Goal: Find contact information: Find contact information

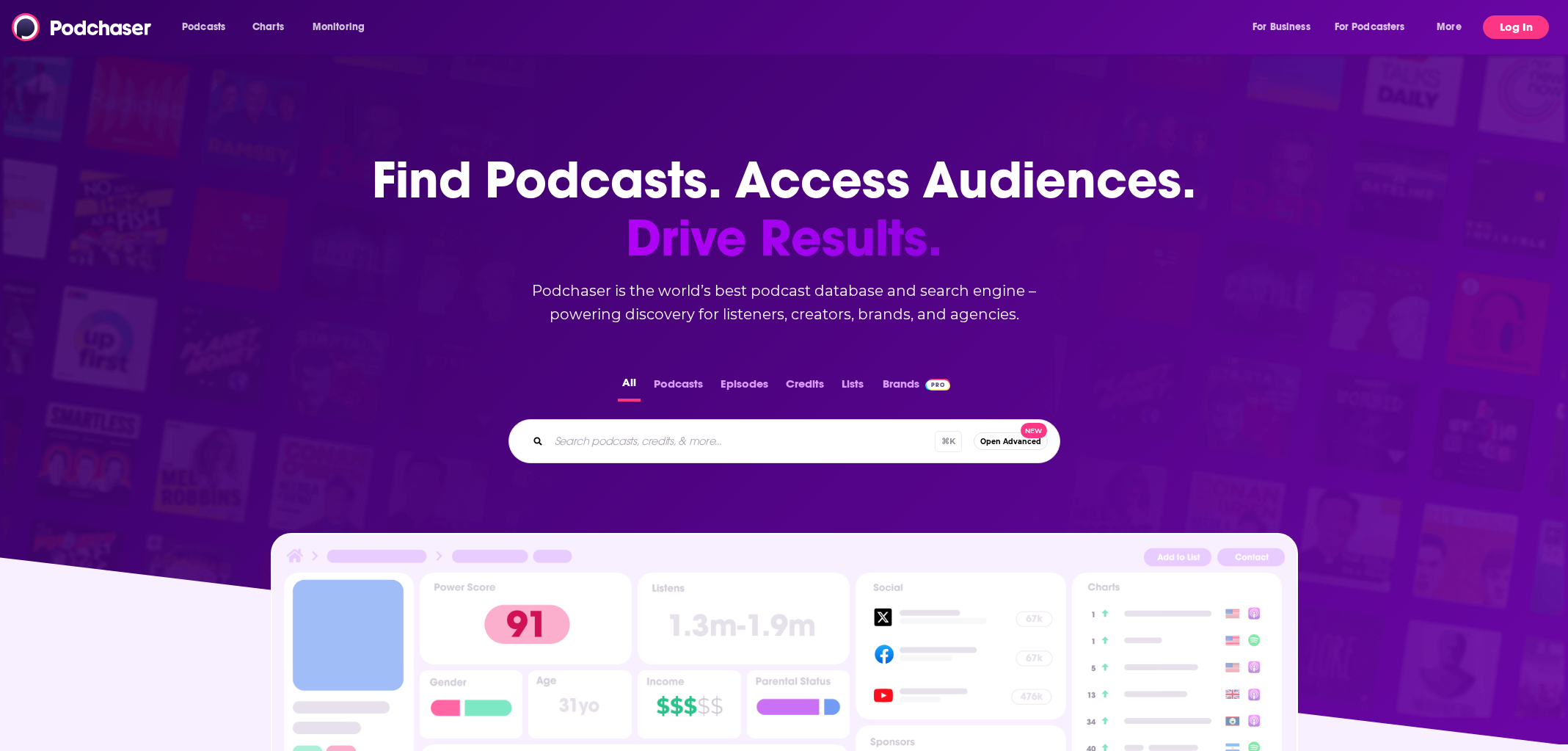
click at [1517, 28] on button "Log In" at bounding box center [1516, 27] width 66 height 23
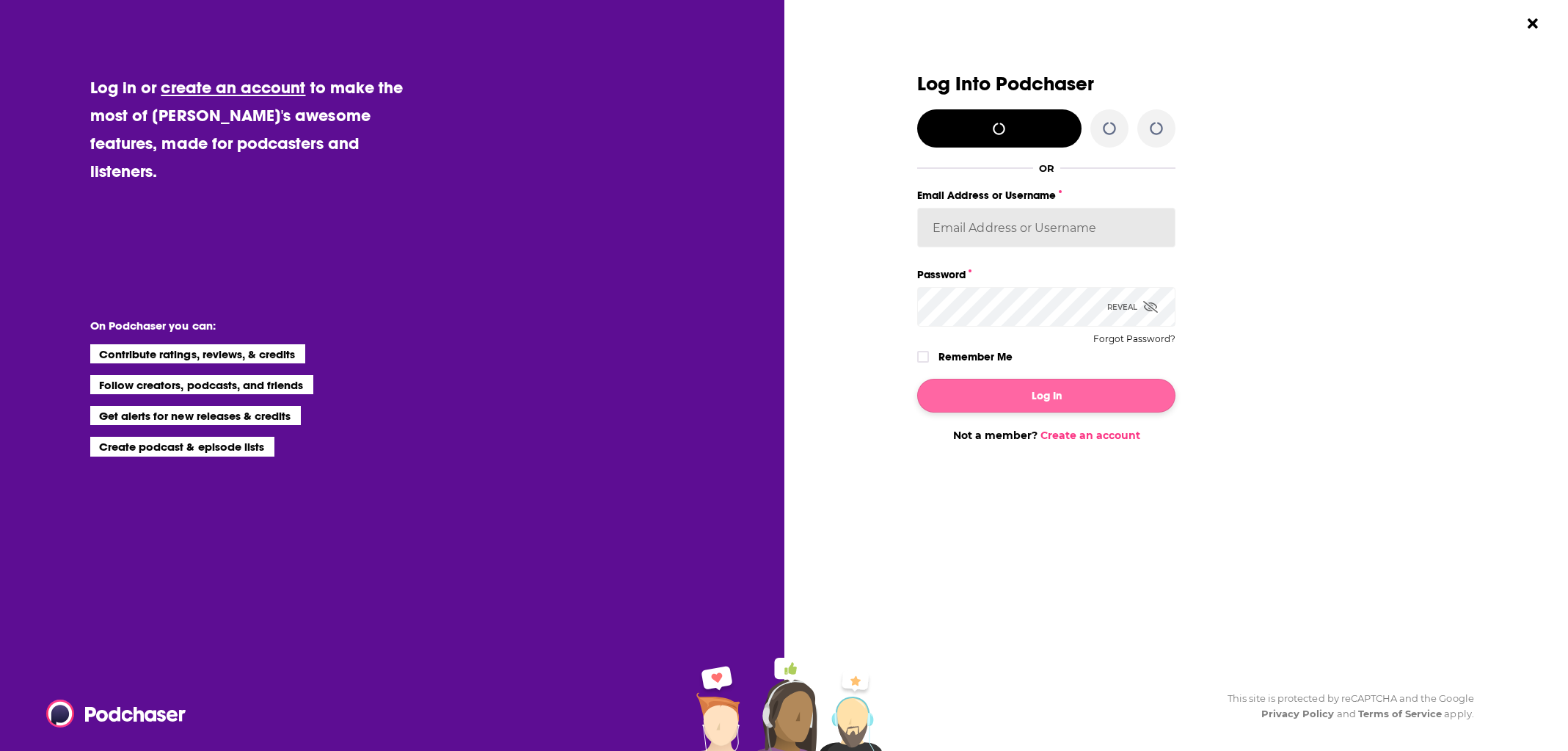
type input "tlopez@startrco.com"
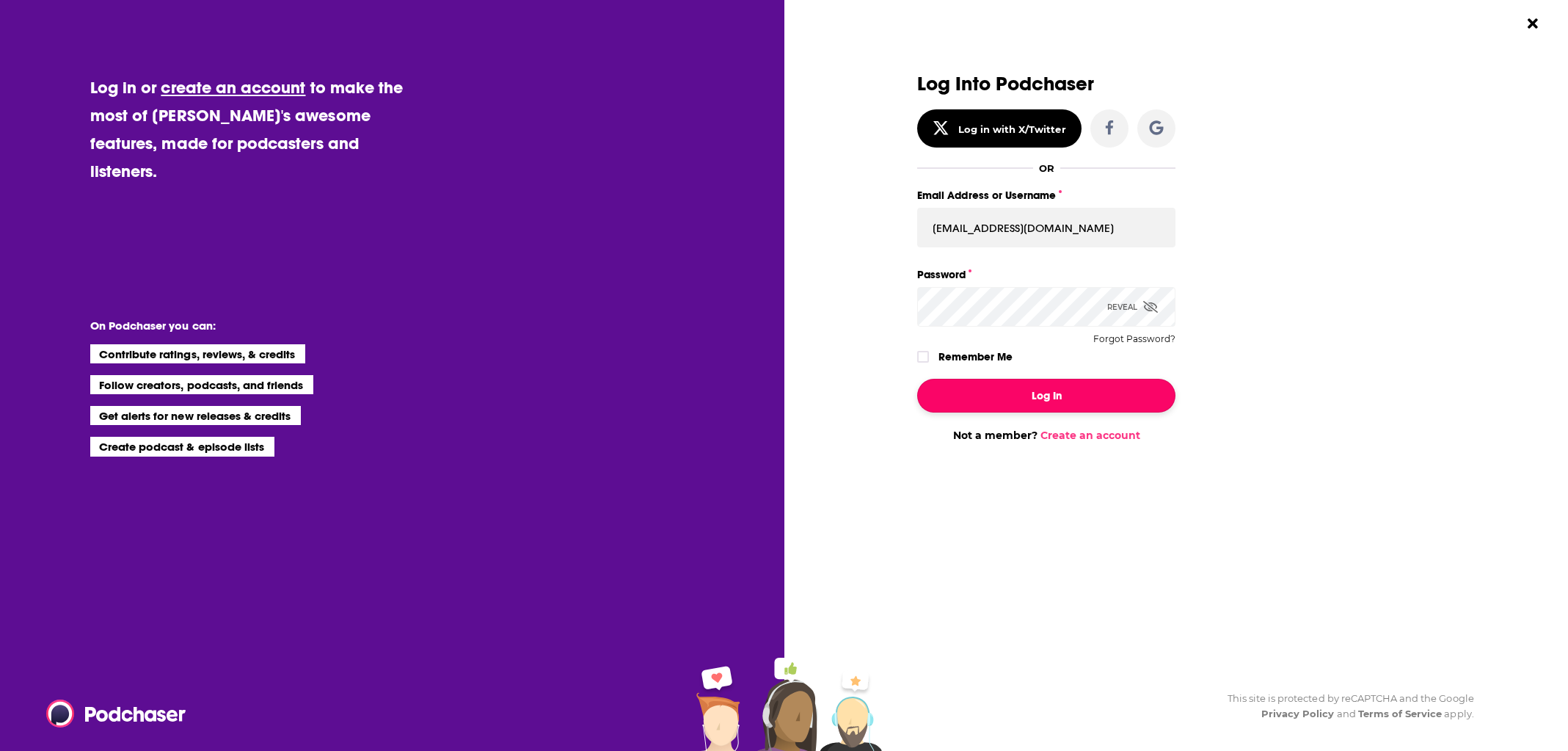
click at [1012, 396] on button "Log In" at bounding box center [1046, 395] width 258 height 34
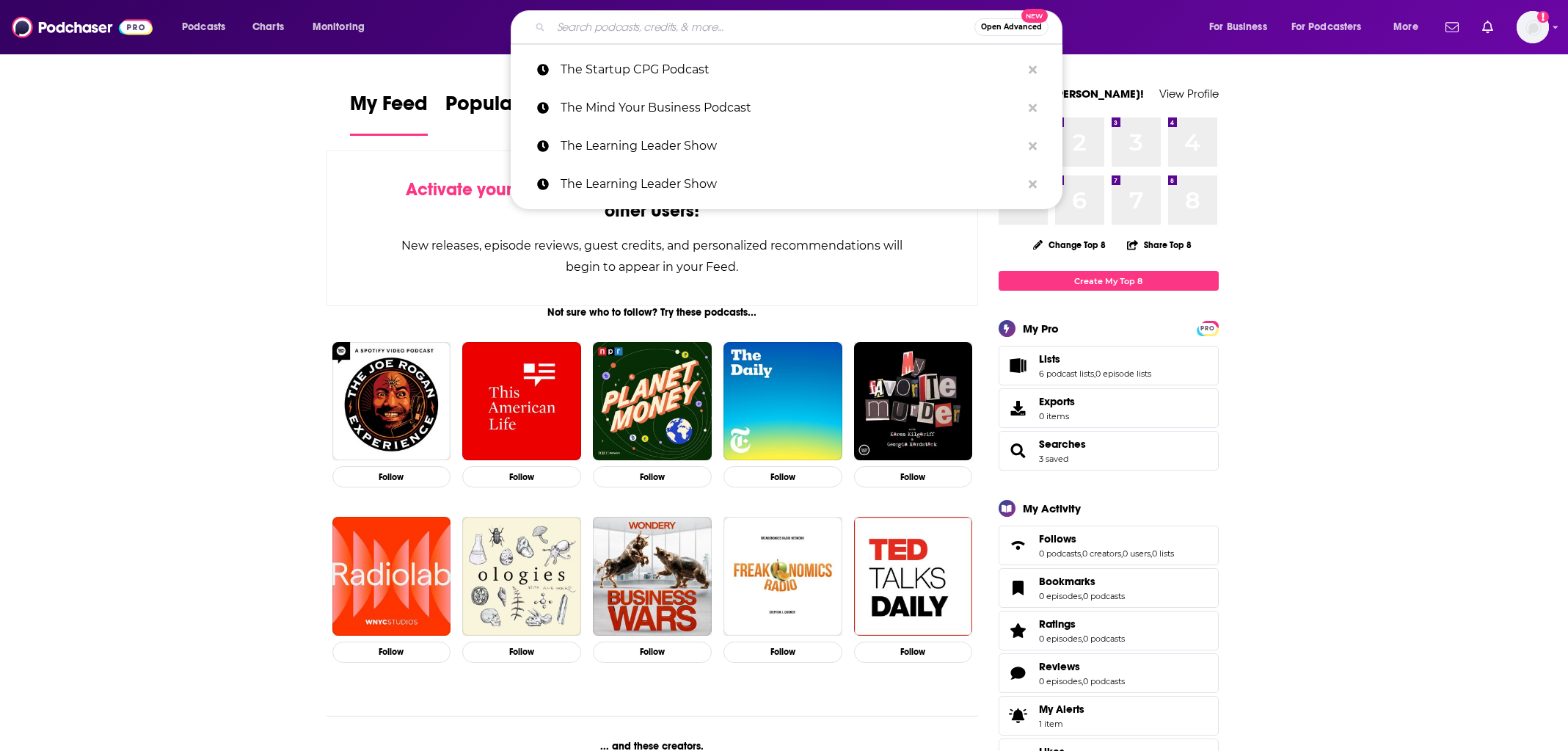
click at [658, 27] on input "Search podcasts, credits, & more..." at bounding box center [763, 27] width 423 height 23
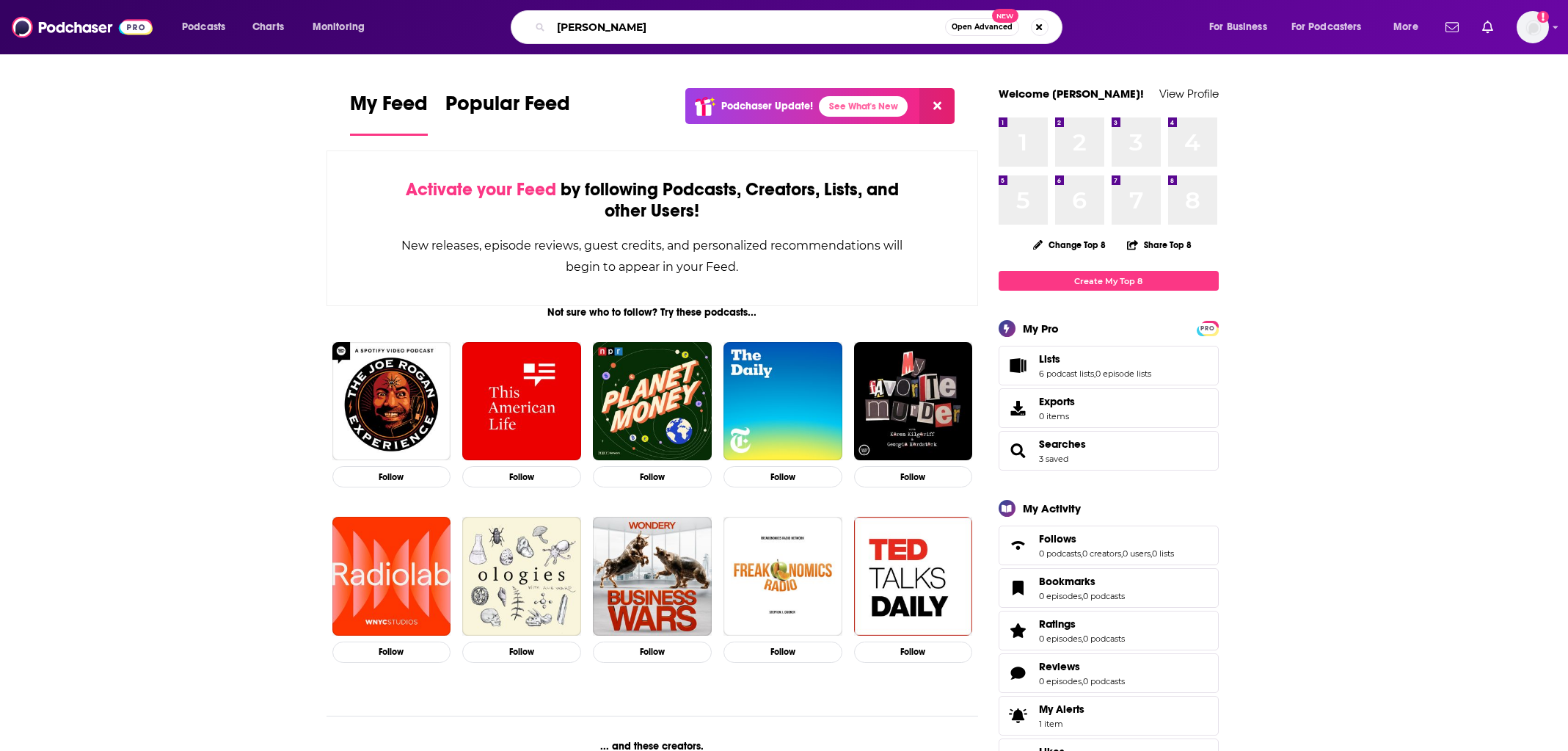
type input "joe rogan"
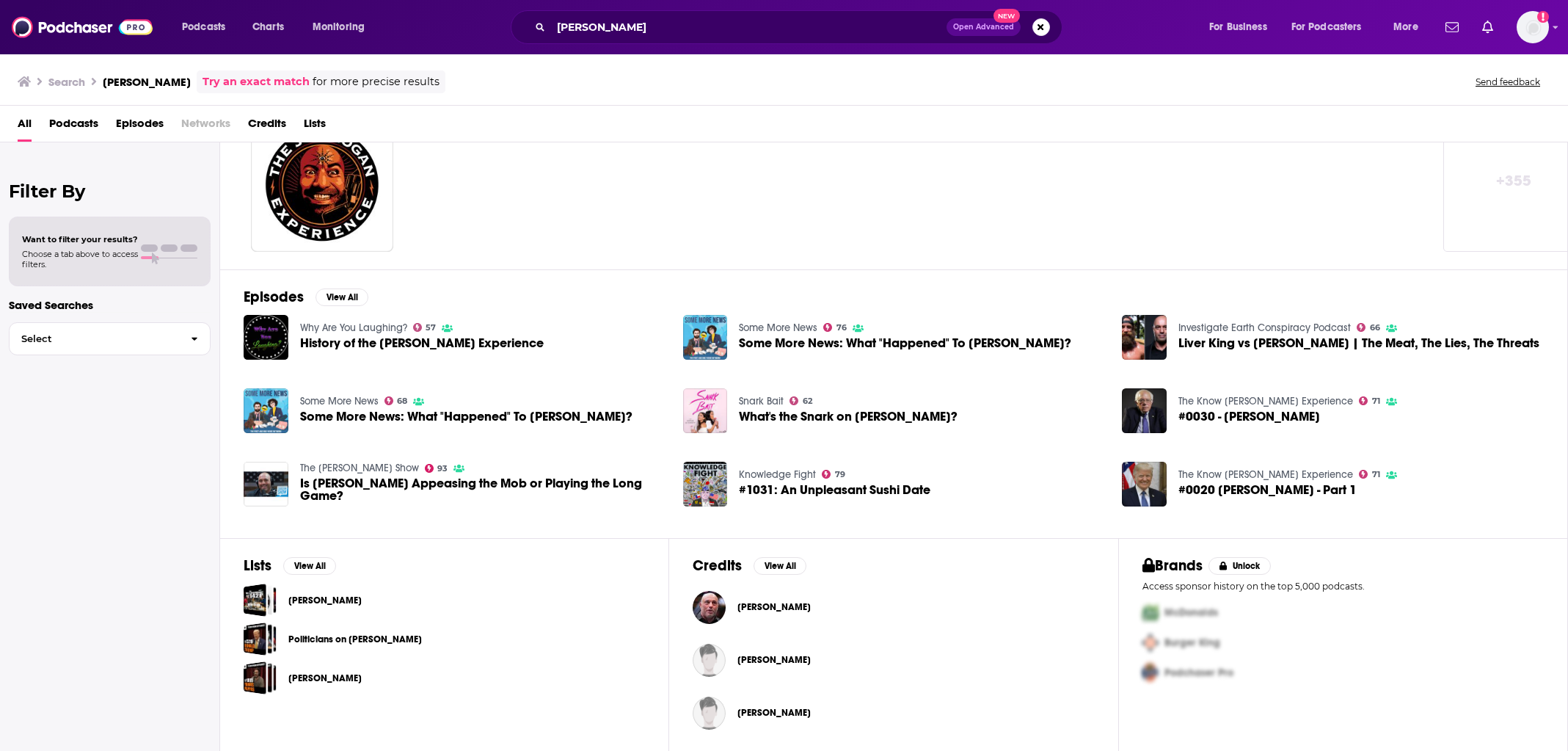
scroll to position [78, 0]
click at [716, 604] on img "Joe Rogan" at bounding box center [709, 607] width 33 height 33
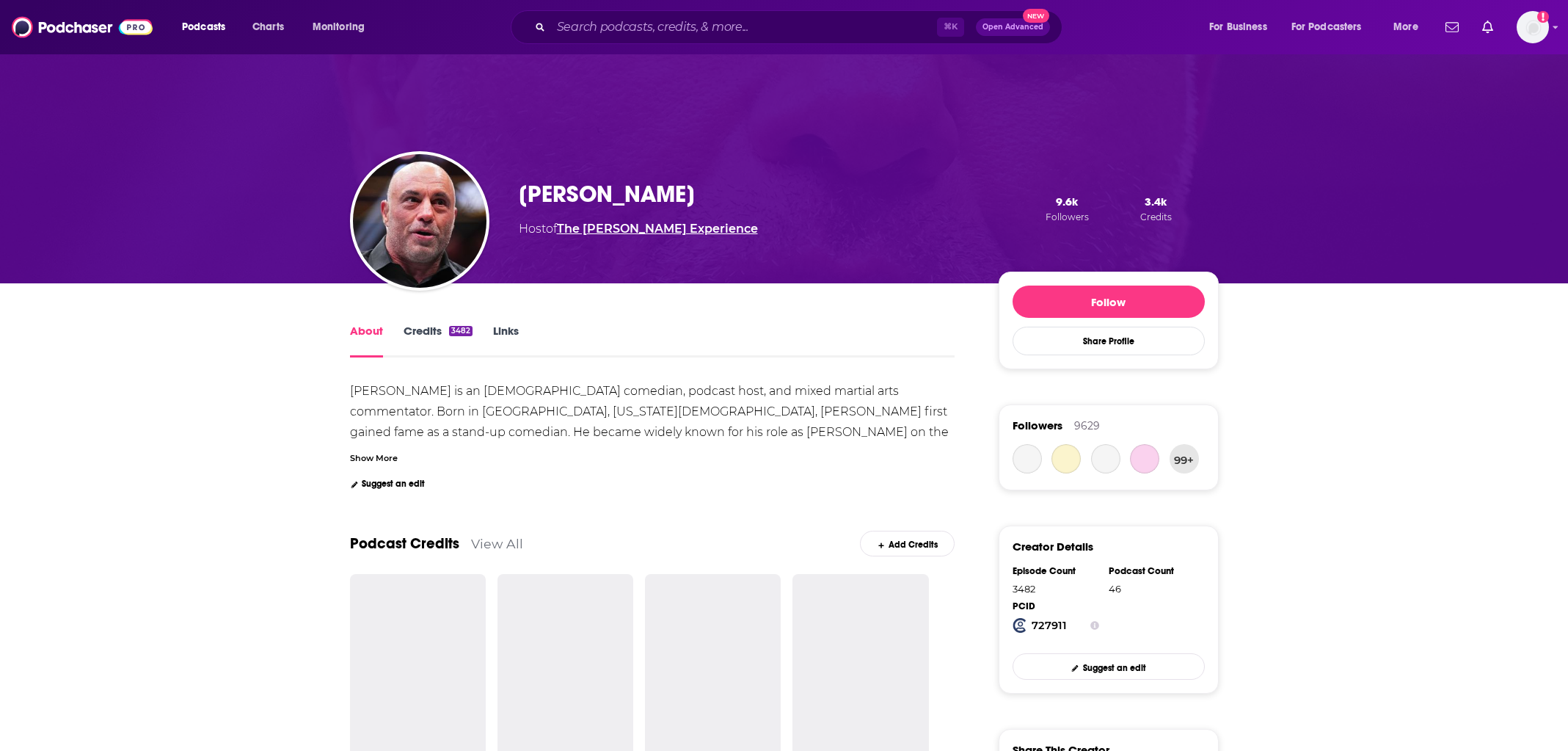
click at [622, 229] on link "The [PERSON_NAME] Experience" at bounding box center [657, 228] width 201 height 14
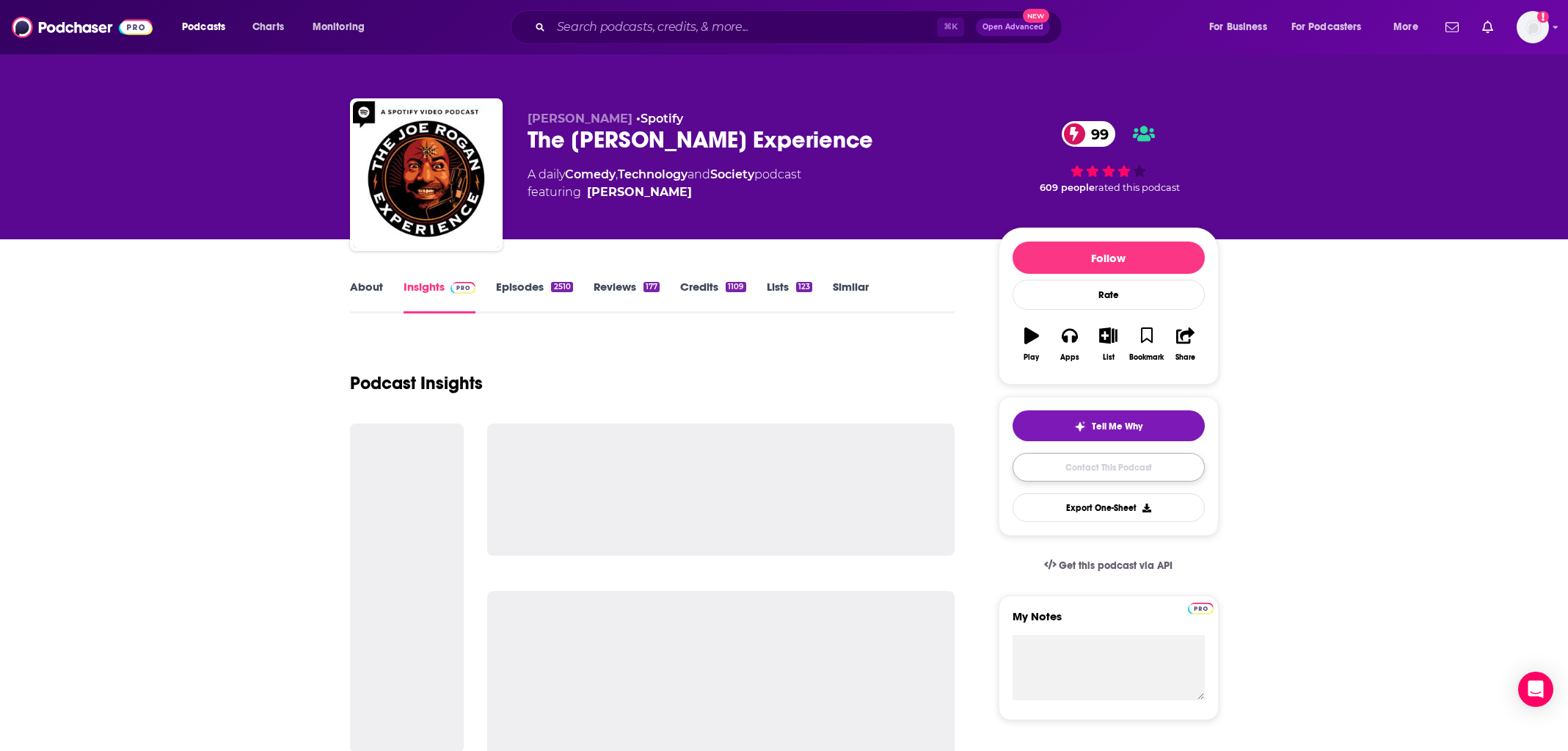
click at [1097, 468] on link "Contact This Podcast" at bounding box center [1109, 467] width 192 height 28
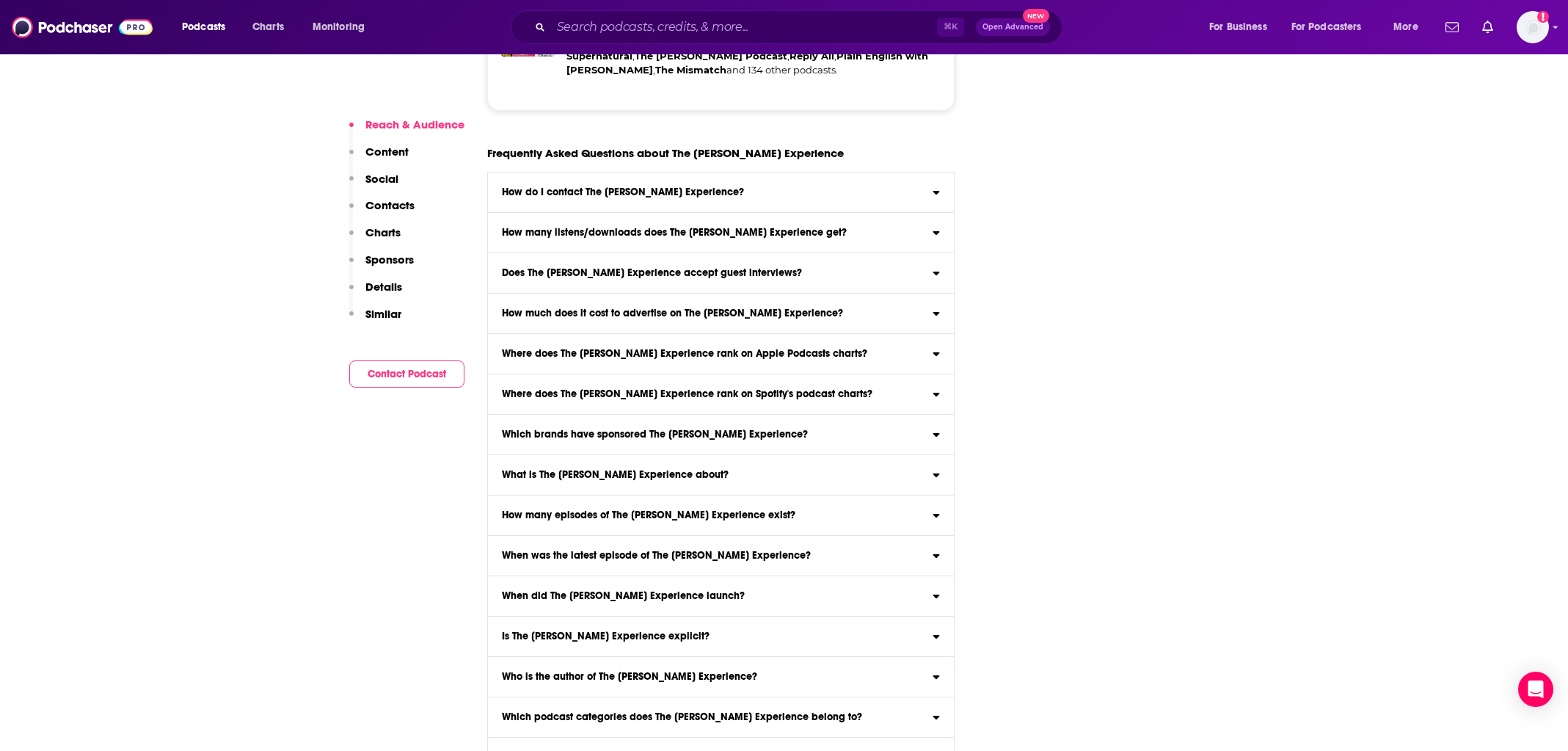
scroll to position [3233, 0]
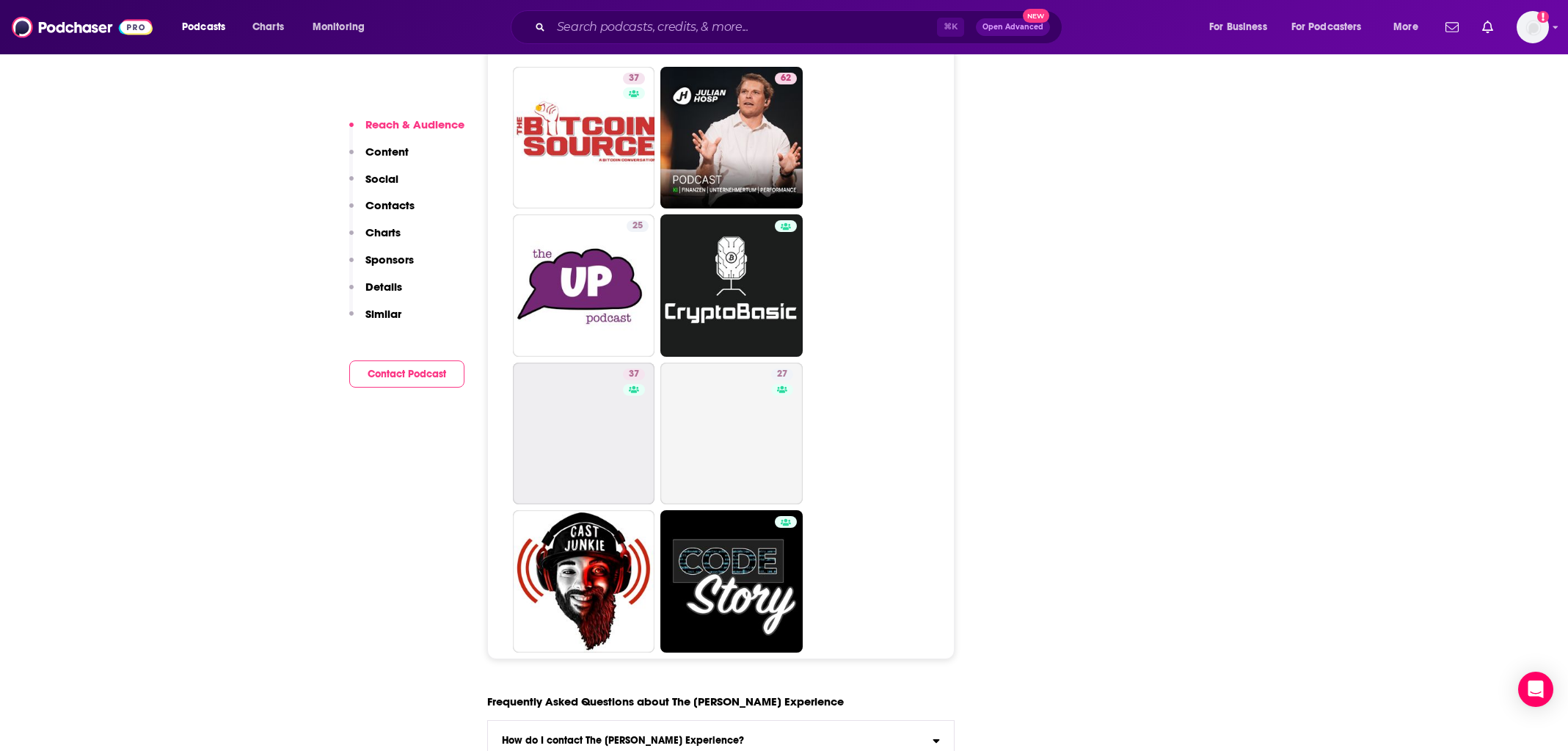
scroll to position [7655, 0]
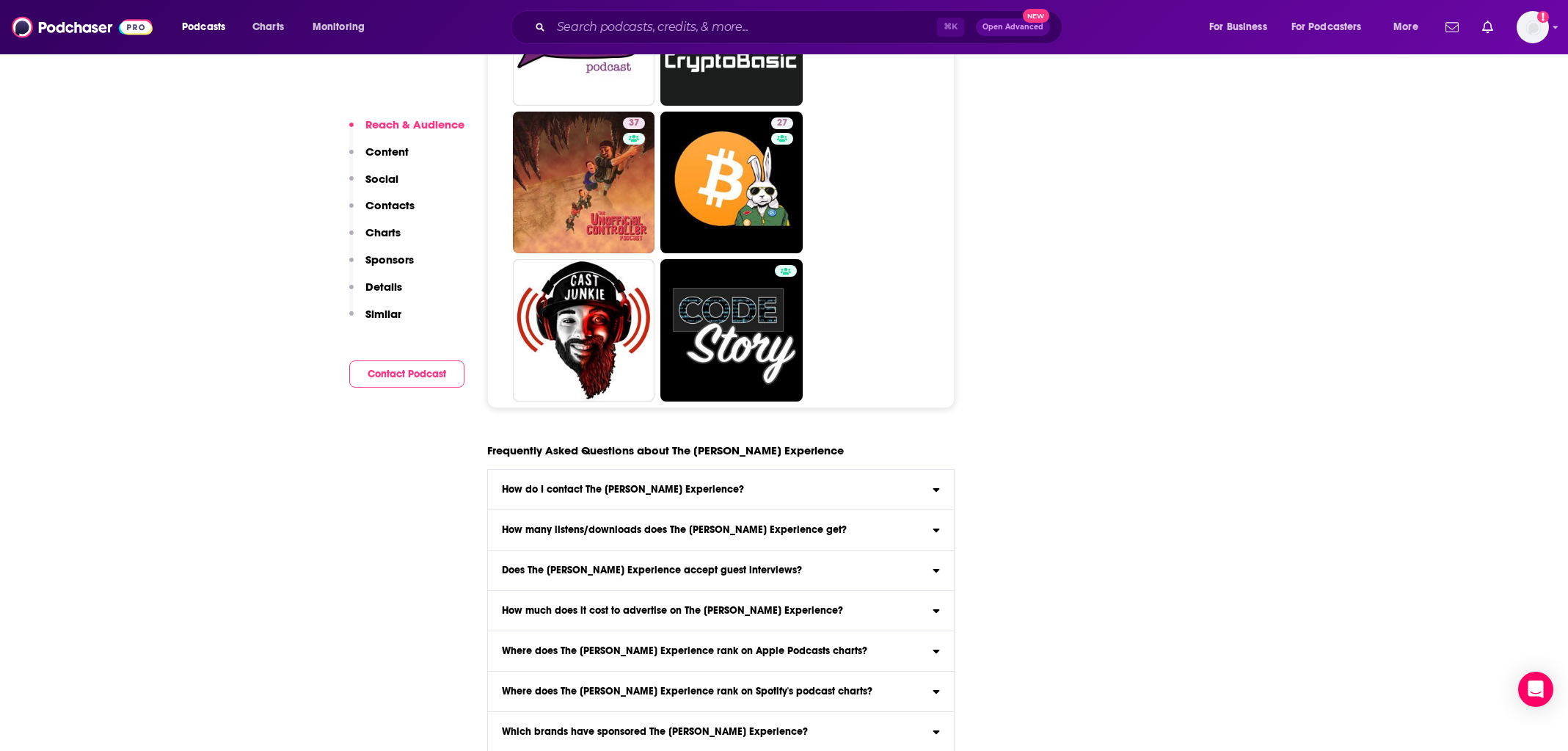
click at [606, 484] on h3 "How do I contact The [PERSON_NAME] Experience?" at bounding box center [623, 489] width 243 height 11
click at [0, 0] on input "How do I contact The Joe Rogan Experience? Click here to view contact informati…" at bounding box center [0, 0] width 0 height 0
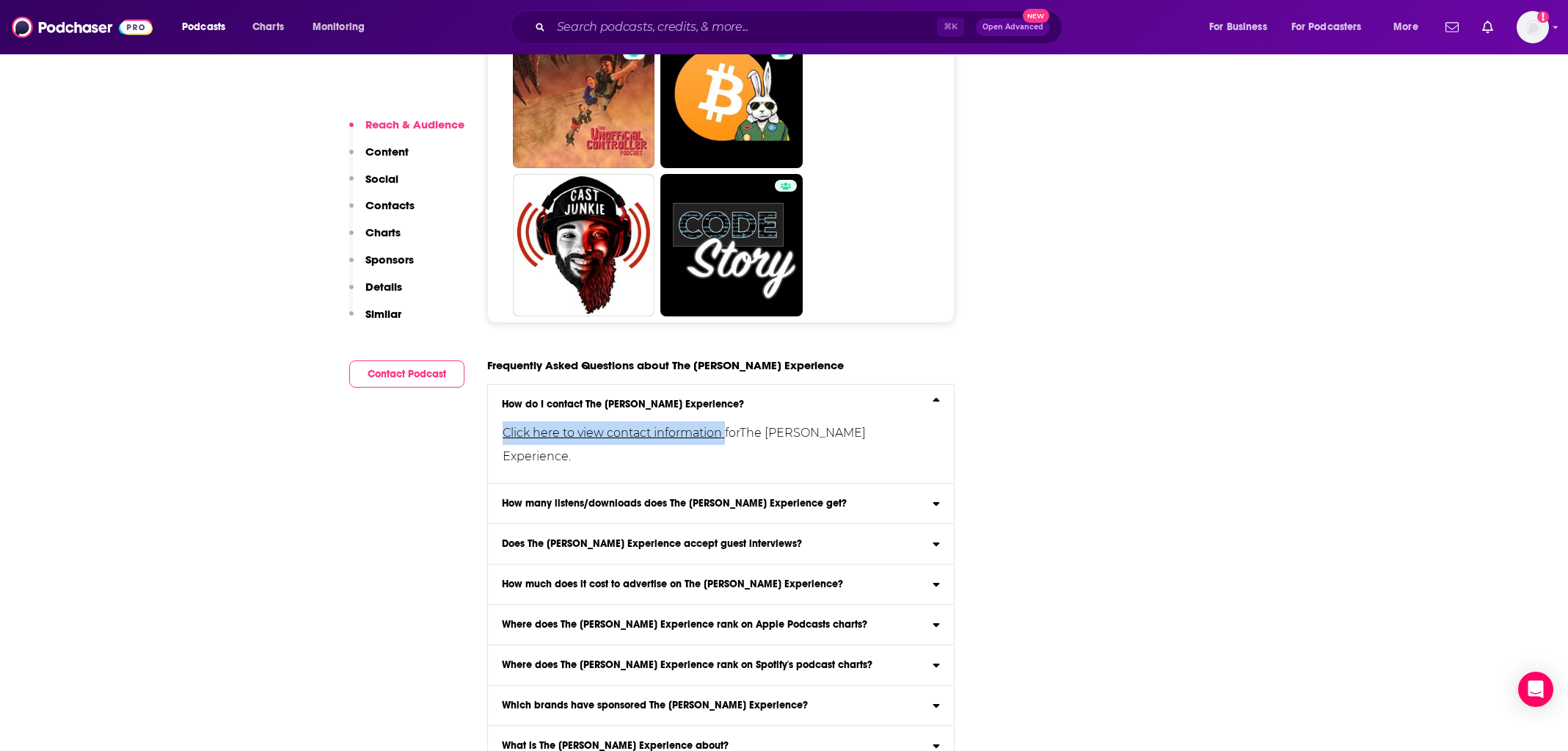
scroll to position [7760, 0]
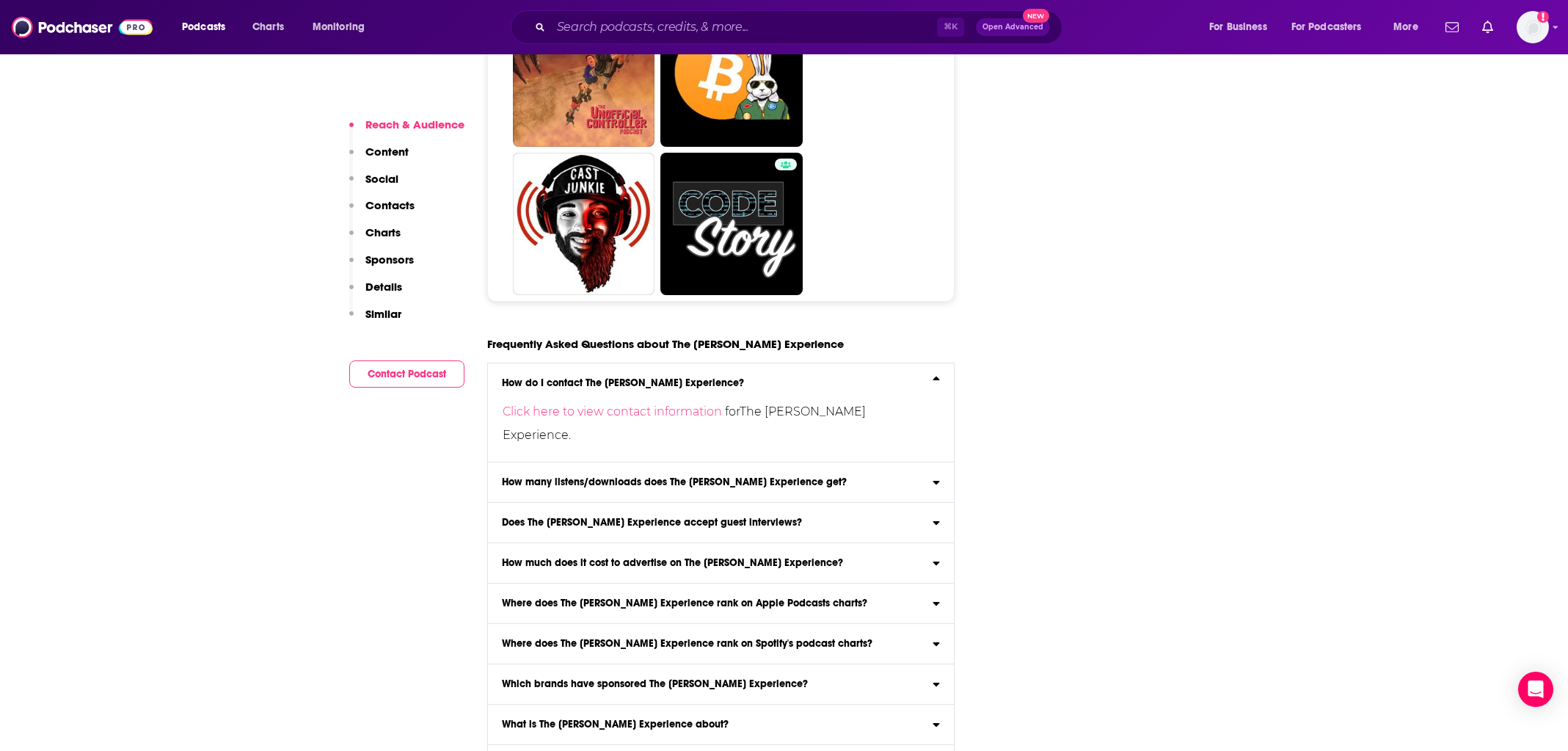
click at [555, 558] on h3 "How much does it cost to advertise on The [PERSON_NAME] Experience?" at bounding box center [672, 563] width 342 height 11
click at [0, 0] on input "How much does it cost to advertise on The Joe Rogan Experience? Click here to v…" at bounding box center [0, 0] width 0 height 0
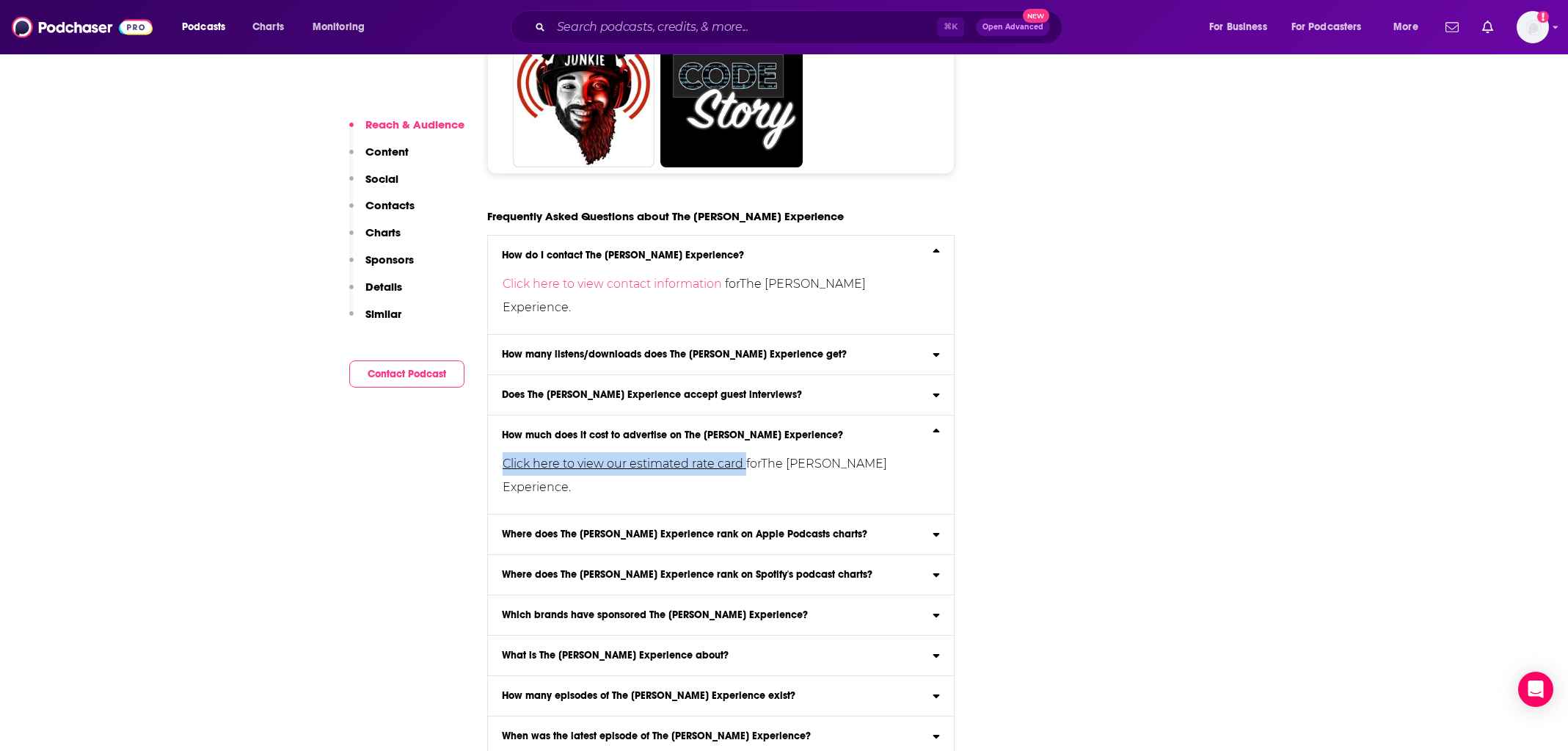
scroll to position [7897, 0]
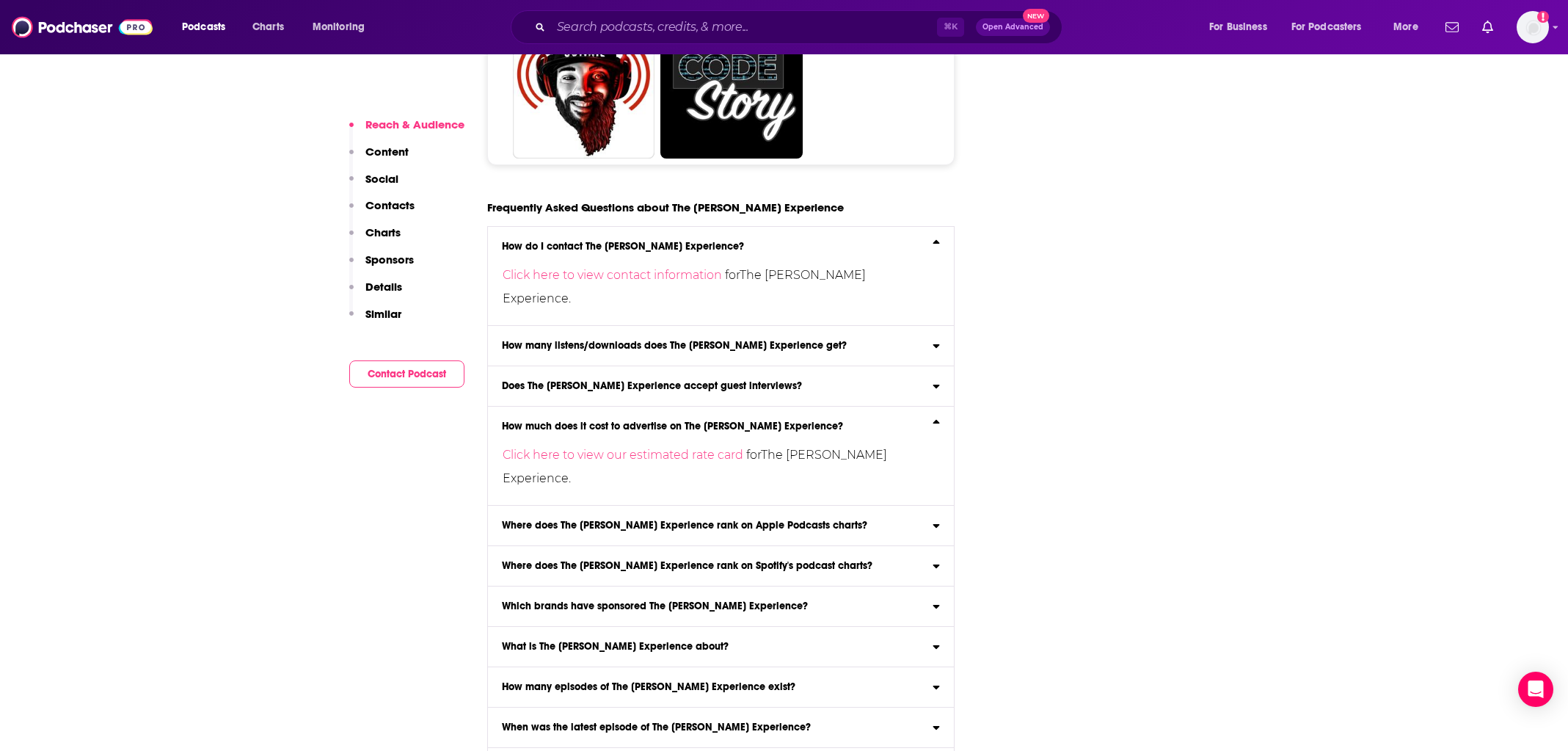
click at [576, 601] on h3 "Which brands have sponsored The [PERSON_NAME] Experience?" at bounding box center [654, 605] width 306 height 11
click at [0, 0] on input "Which brands have sponsored The Joe Rogan Experience? Click here to view sponso…" at bounding box center [0, 0] width 0 height 0
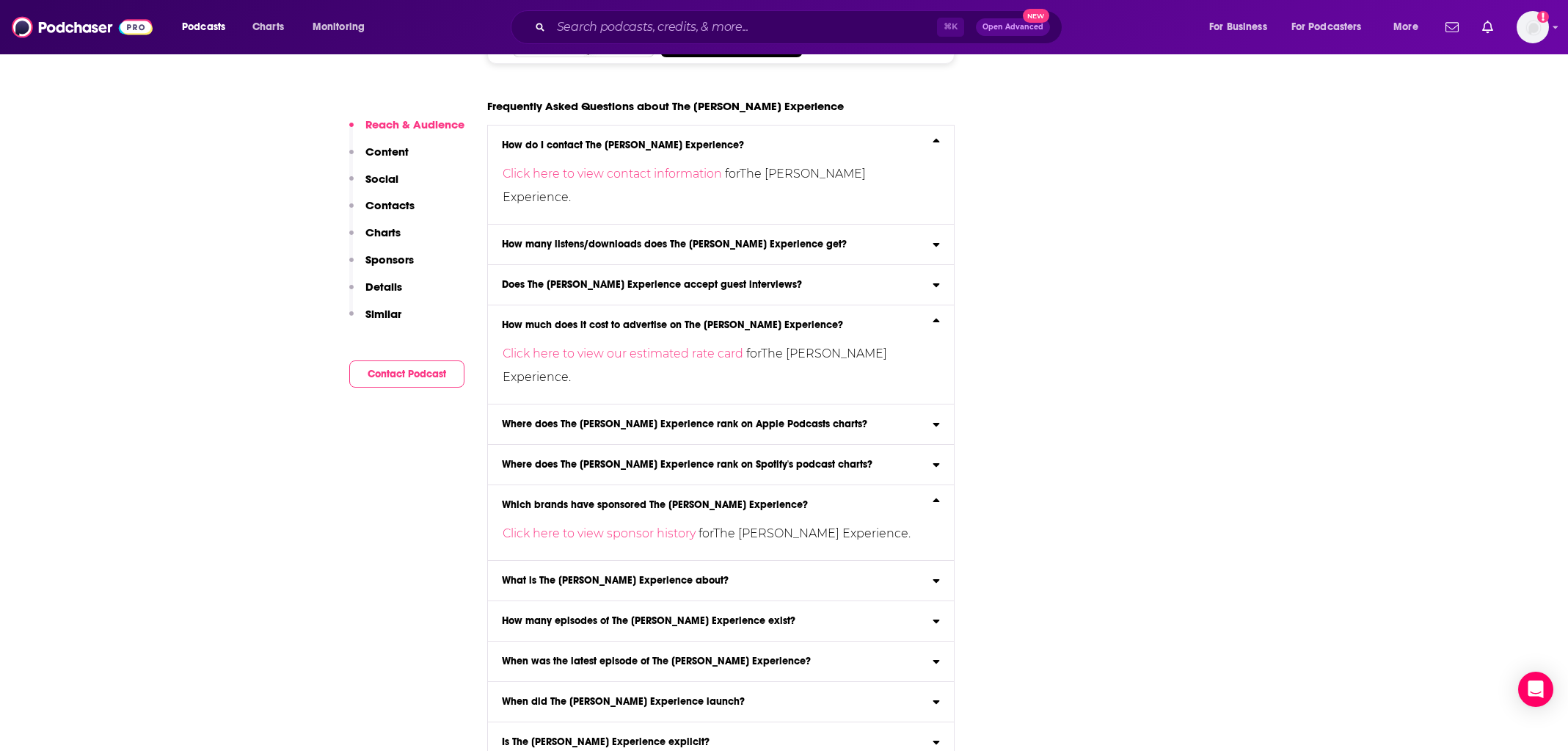
scroll to position [7998, 0]
click at [631, 526] on link "Click here to view sponsor history" at bounding box center [601, 533] width 196 height 14
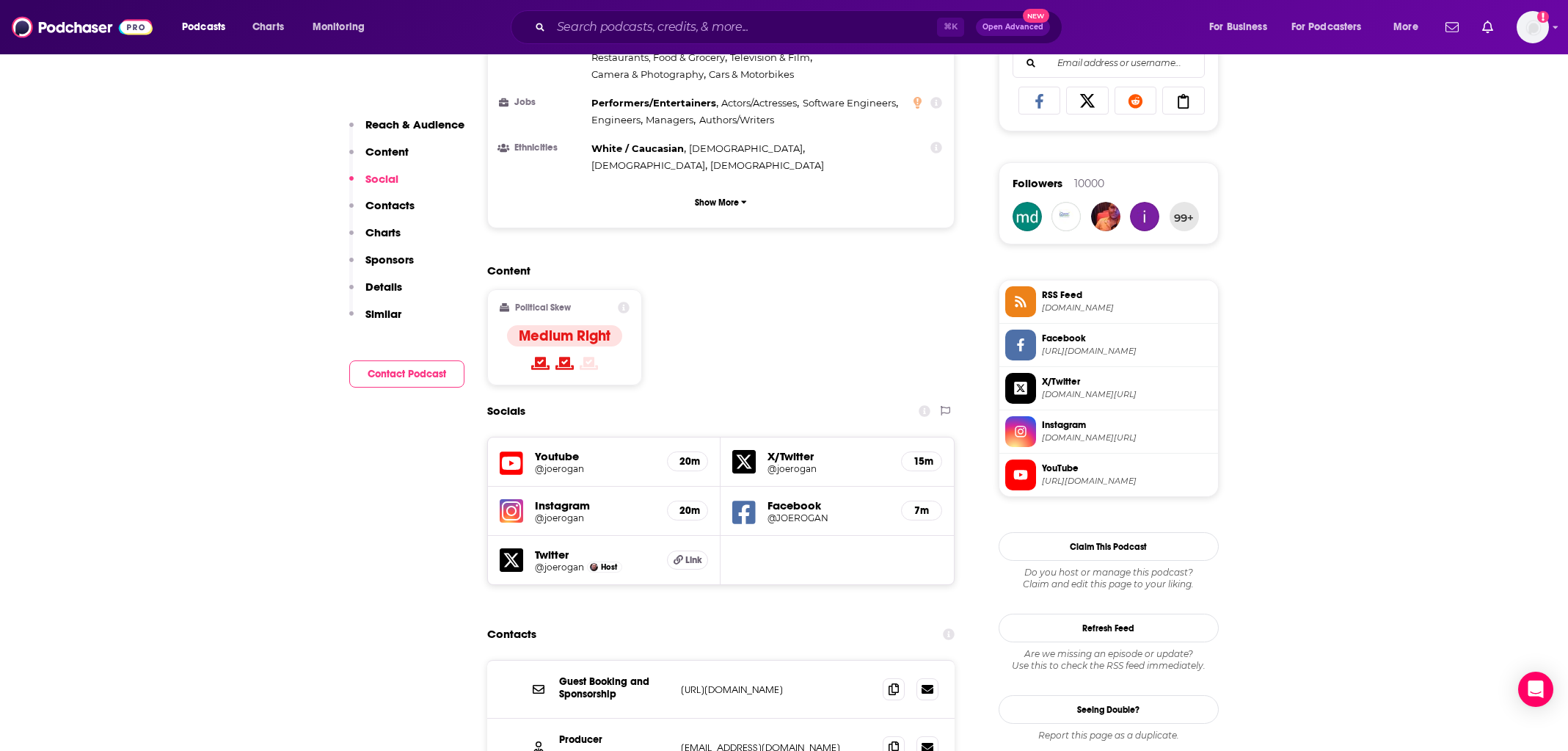
scroll to position [944, 0]
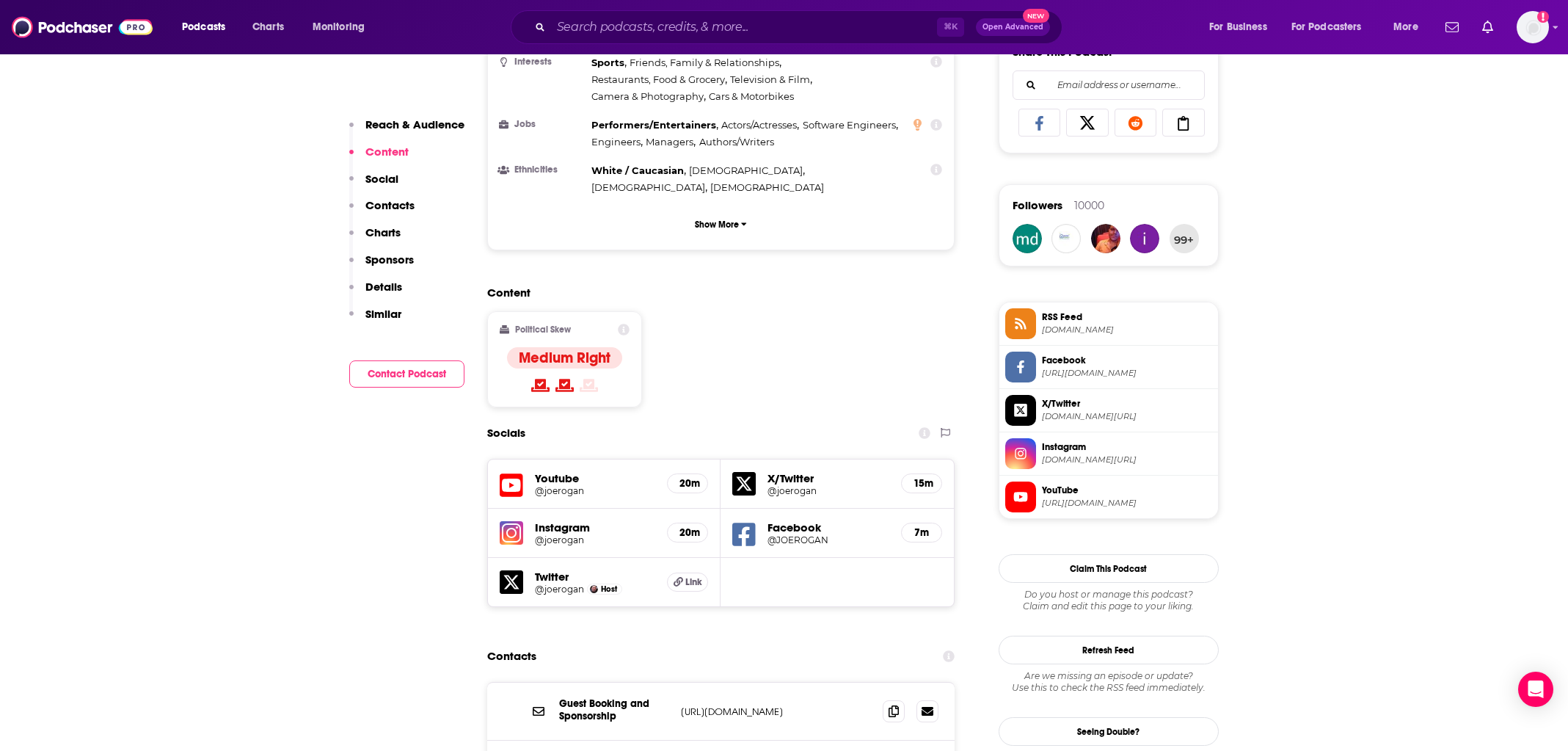
click at [399, 205] on p "Contacts" at bounding box center [390, 205] width 49 height 14
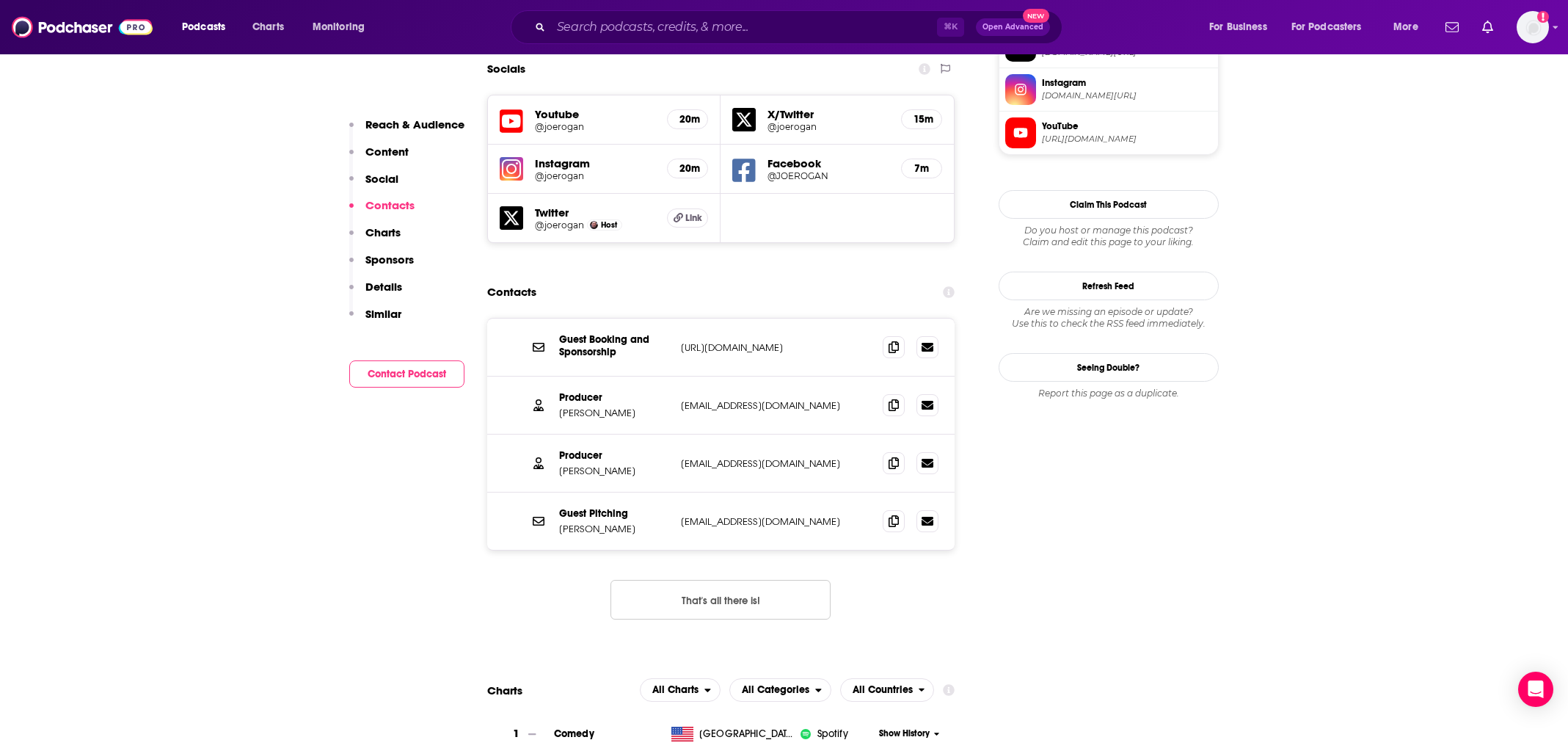
scroll to position [1310, 0]
click at [706, 577] on button "That's all there is!" at bounding box center [720, 597] width 220 height 40
drag, startPoint x: 847, startPoint y: 276, endPoint x: 674, endPoint y: 274, distance: 173.0
click at [674, 316] on div "Guest Booking and Sponsorship https://www.joerogan.com/contact https://www.joer…" at bounding box center [721, 345] width 469 height 58
copy div "[URL][DOMAIN_NAME]"
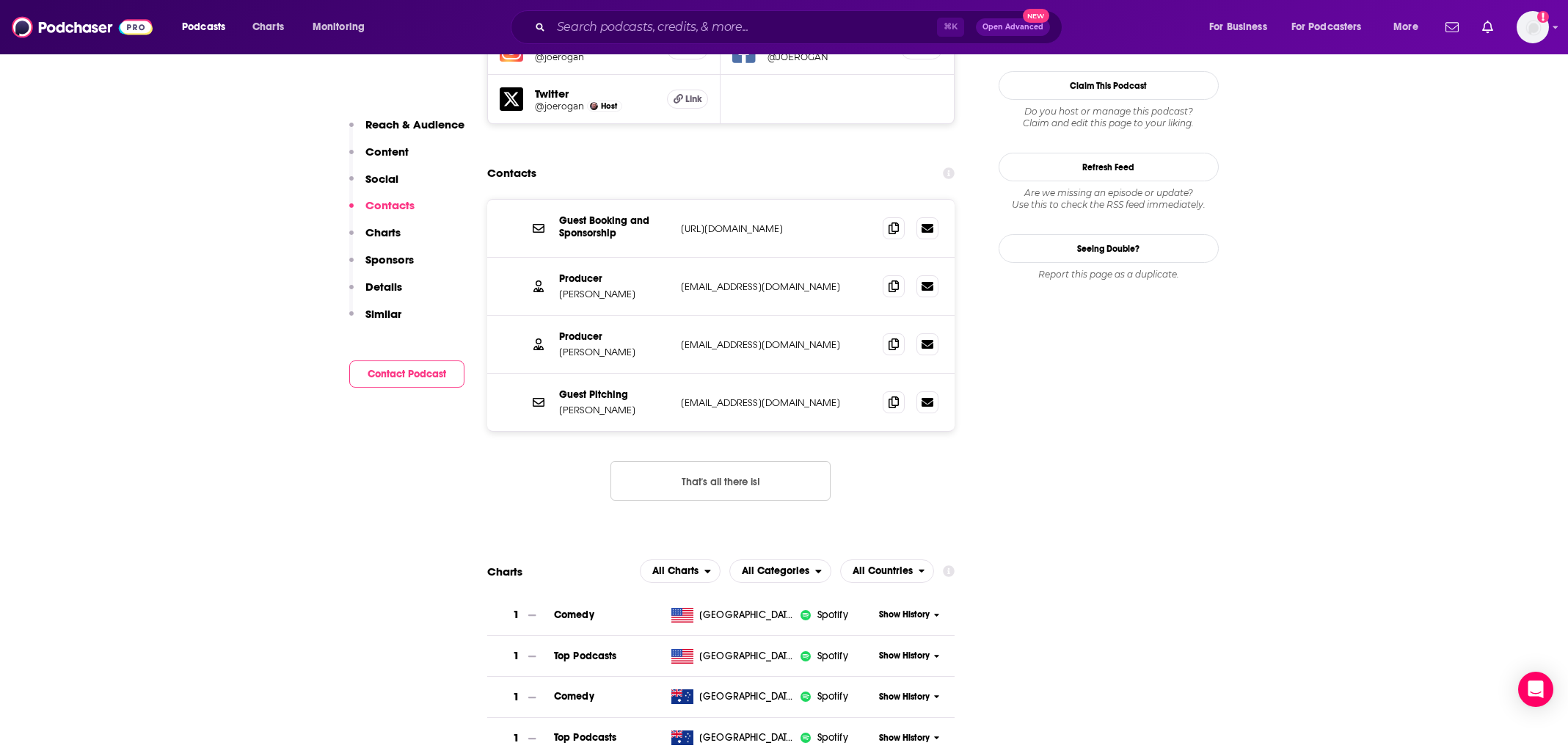
scroll to position [1523, 0]
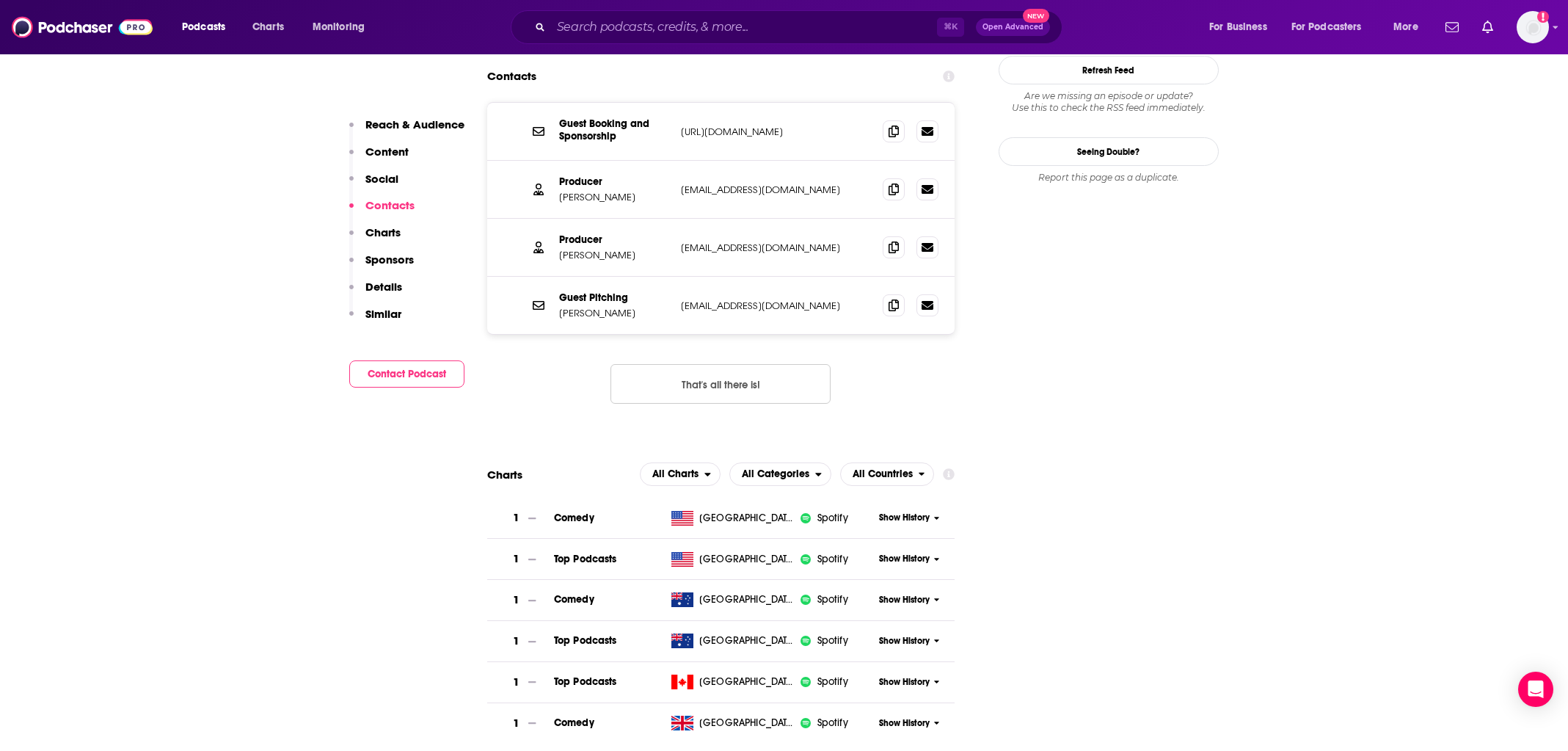
click at [396, 258] on p "Sponsors" at bounding box center [390, 259] width 49 height 14
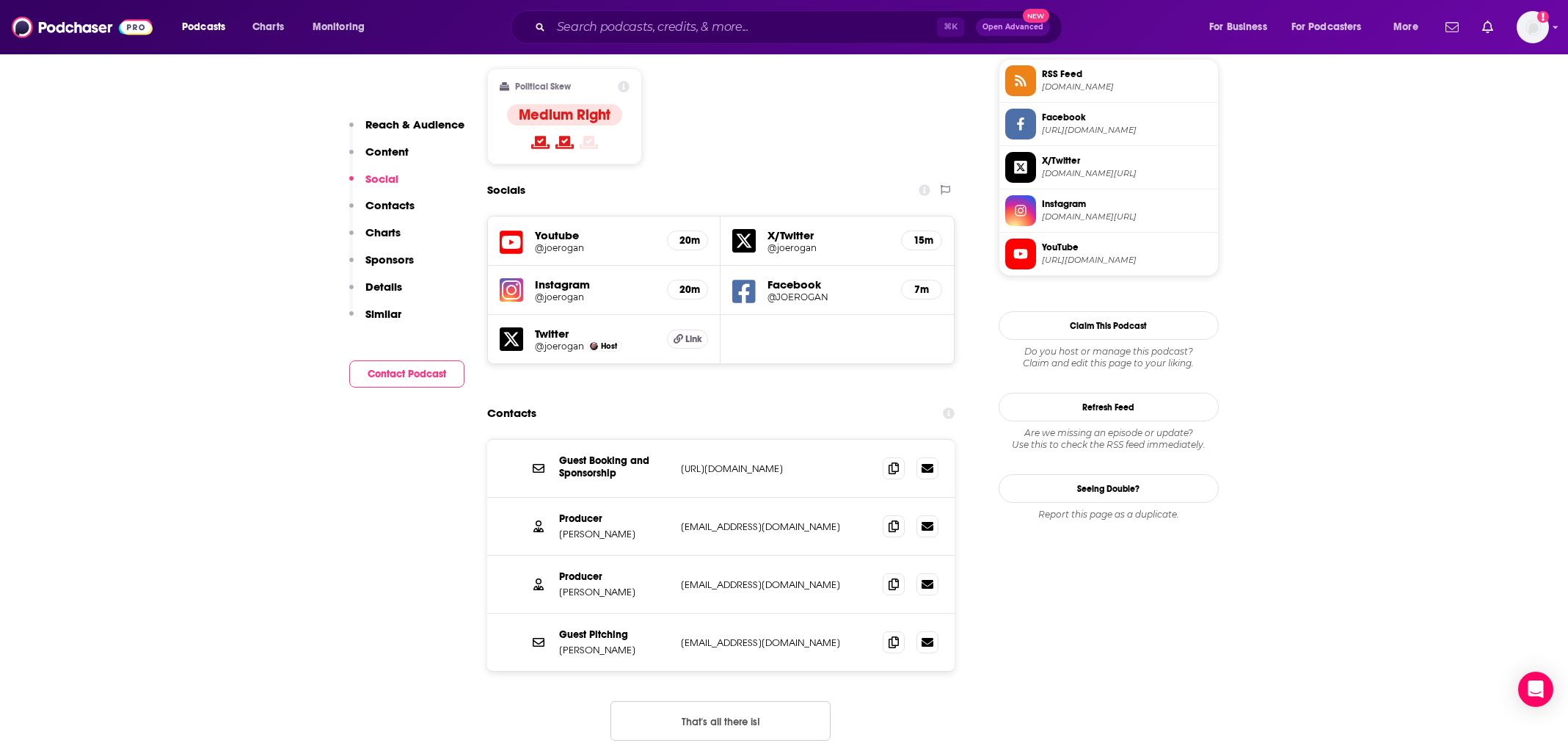
scroll to position [1188, 0]
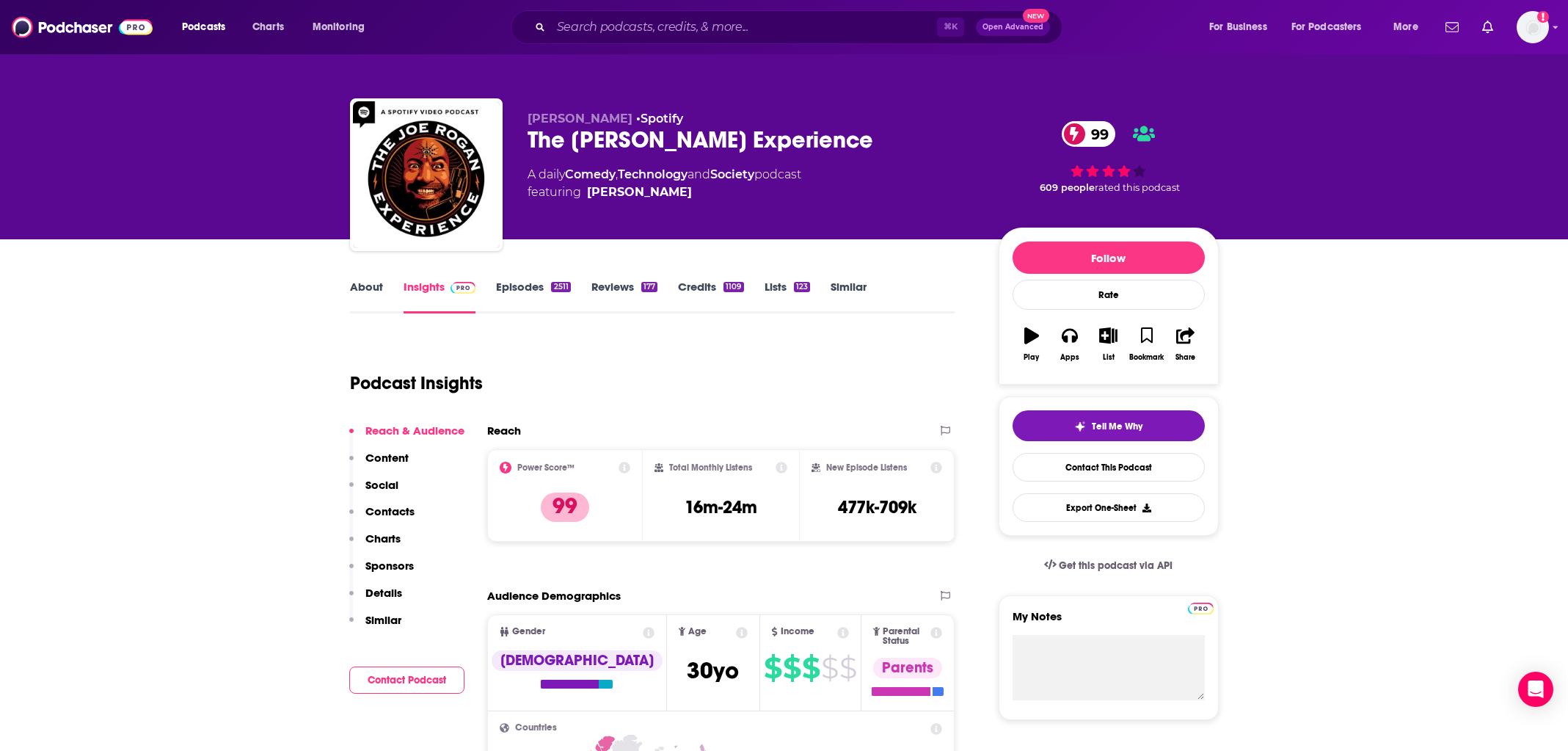
click at [384, 516] on p "Contacts" at bounding box center [390, 511] width 49 height 14
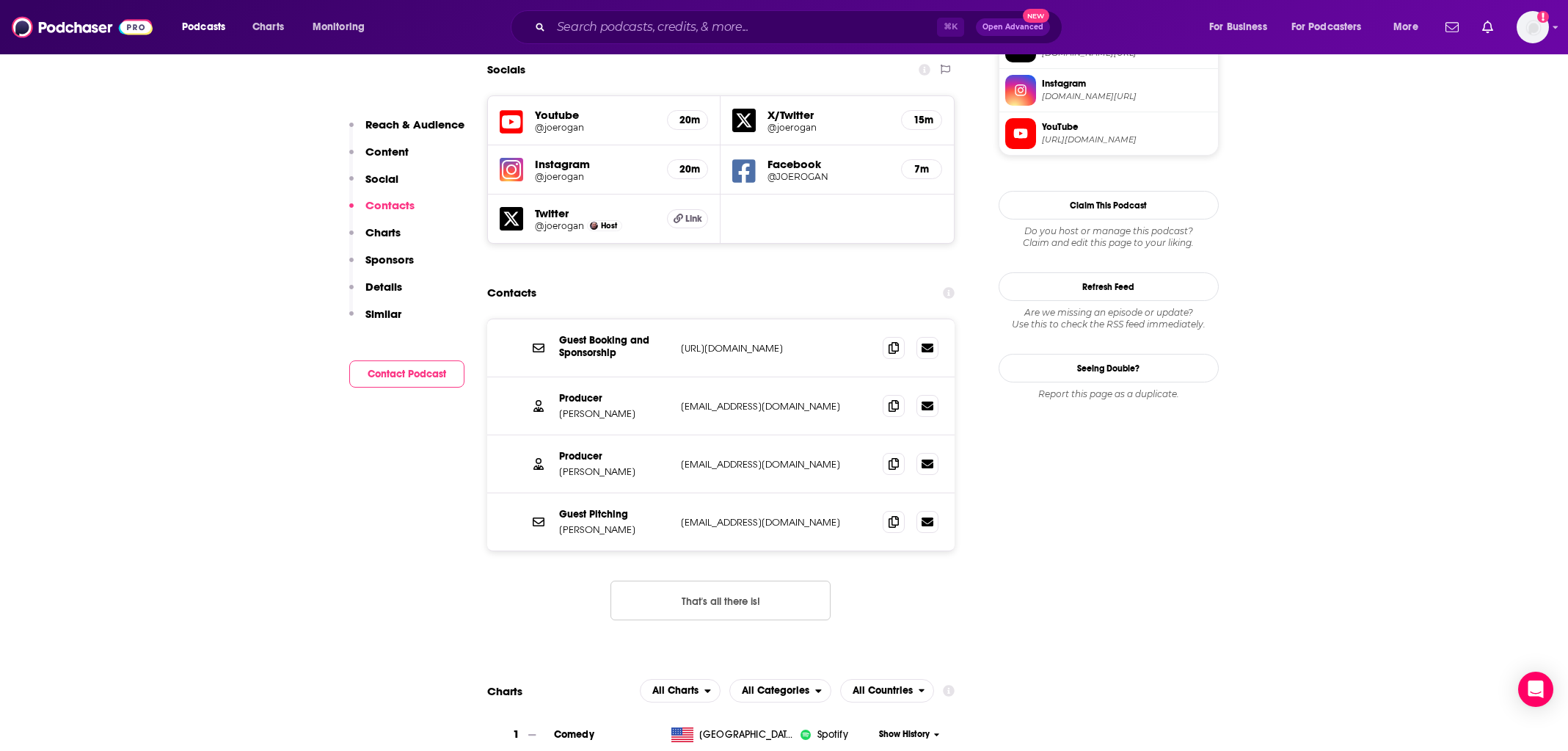
scroll to position [1310, 0]
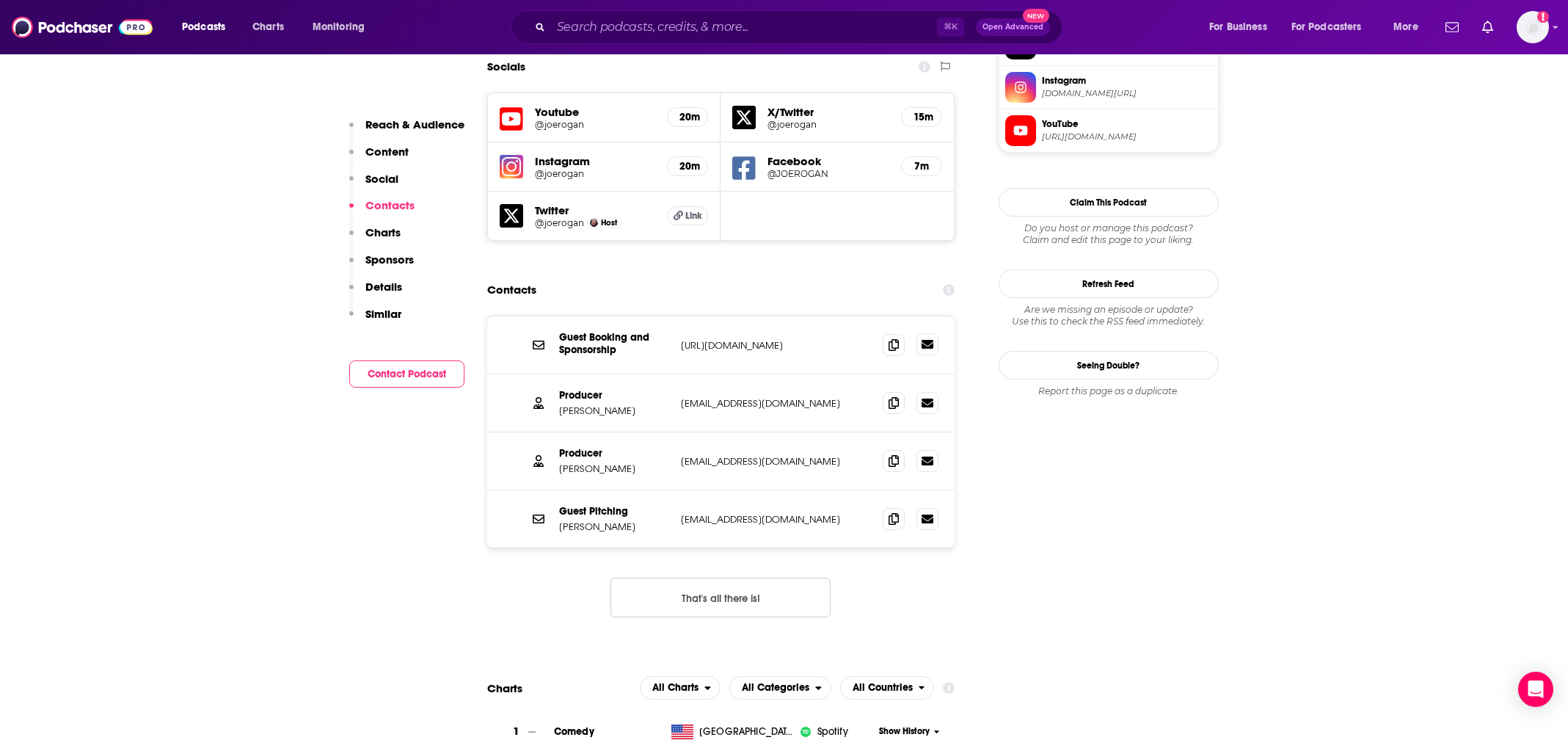
click at [928, 340] on icon at bounding box center [928, 343] width 12 height 9
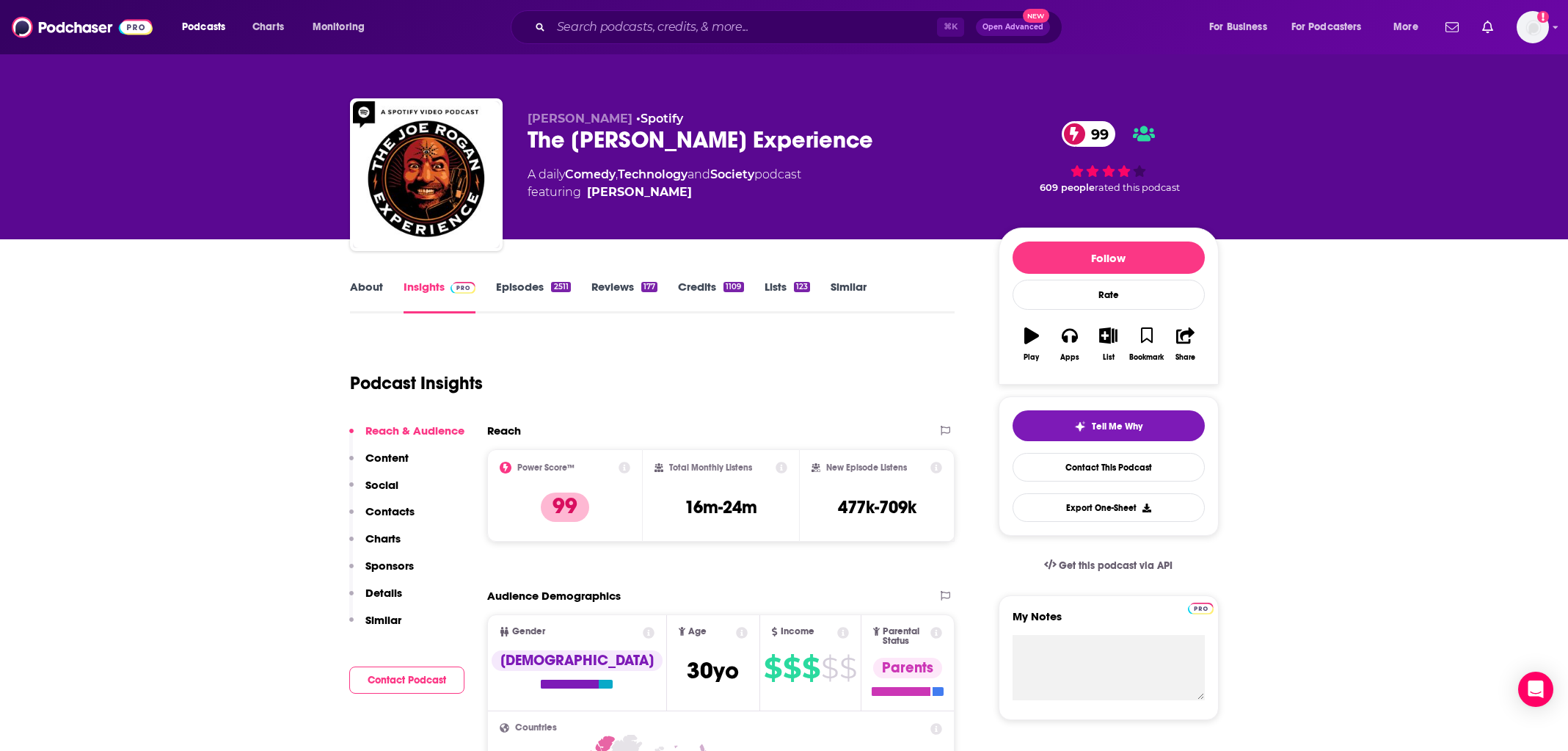
scroll to position [8, 0]
